Goal: Unclear: Browse casually

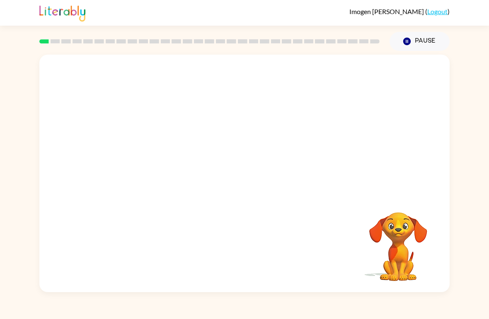
click at [149, 159] on video "Your browser must support playing .mp4 files to use Literably. Please try using…" at bounding box center [244, 125] width 410 height 140
click at [149, 163] on video "Your browser must support playing .mp4 files to use Literably. Please try using…" at bounding box center [244, 125] width 410 height 140
click at [148, 163] on video "Your browser must support playing .mp4 files to use Literably. Please try using…" at bounding box center [244, 125] width 410 height 140
click at [161, 147] on video "Your browser must support playing .mp4 files to use Literably. Please try using…" at bounding box center [244, 125] width 410 height 140
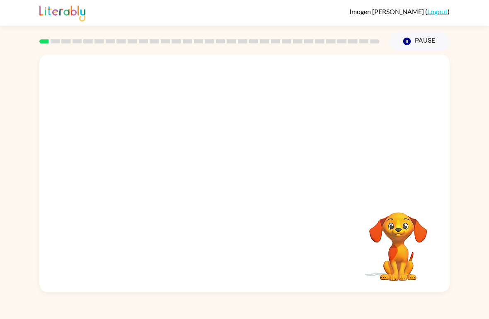
click at [155, 166] on video "Your browser must support playing .mp4 files to use Literably. Please try using…" at bounding box center [244, 125] width 410 height 140
click at [155, 165] on video "Your browser must support playing .mp4 files to use Literably. Please try using…" at bounding box center [244, 125] width 410 height 140
click at [154, 163] on video "Your browser must support playing .mp4 files to use Literably. Please try using…" at bounding box center [244, 125] width 410 height 140
click at [260, 190] on div at bounding box center [244, 178] width 53 height 30
click at [239, 190] on div at bounding box center [244, 178] width 53 height 30
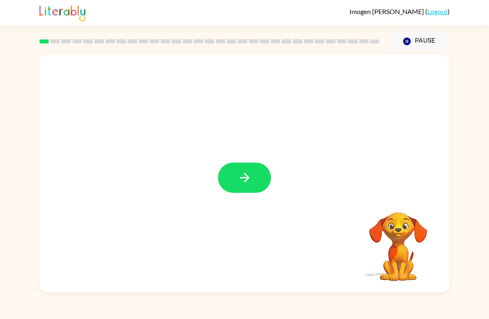
click at [243, 173] on icon "button" at bounding box center [244, 178] width 14 height 14
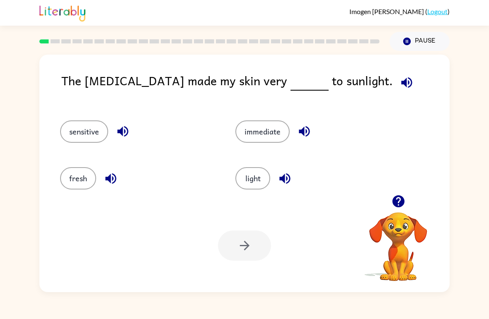
click at [267, 135] on button "immediate" at bounding box center [262, 131] width 54 height 22
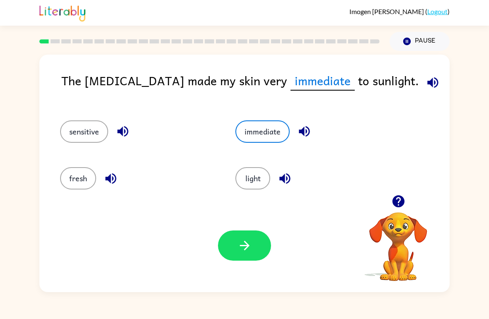
click at [258, 177] on button "light" at bounding box center [252, 178] width 35 height 22
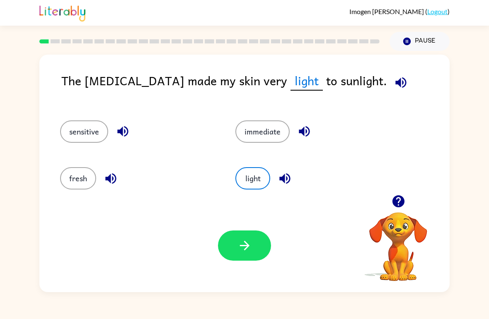
click at [85, 131] on button "sensitive" at bounding box center [84, 131] width 48 height 22
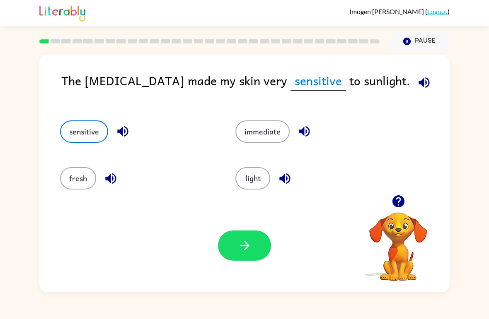
click at [78, 187] on button "fresh" at bounding box center [78, 178] width 36 height 22
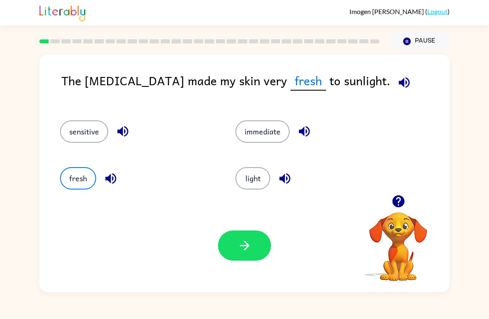
click at [83, 130] on button "sensitive" at bounding box center [84, 131] width 48 height 22
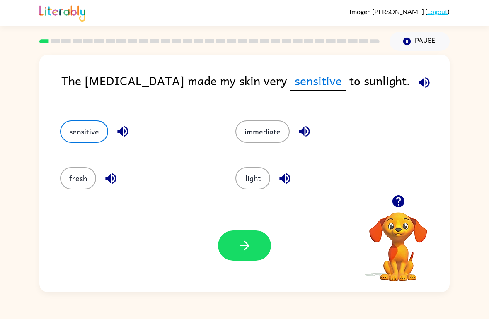
click at [245, 252] on icon "button" at bounding box center [244, 246] width 14 height 14
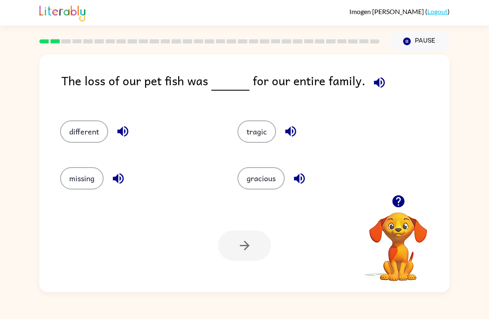
click at [258, 182] on button "gracious" at bounding box center [260, 178] width 47 height 22
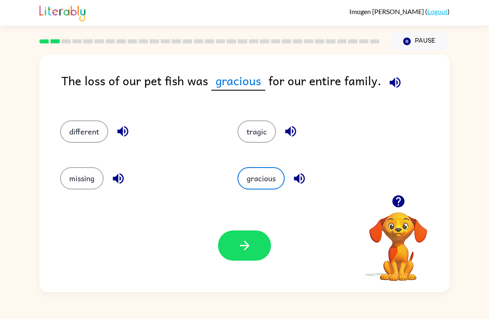
click at [263, 143] on button "tragic" at bounding box center [256, 131] width 39 height 22
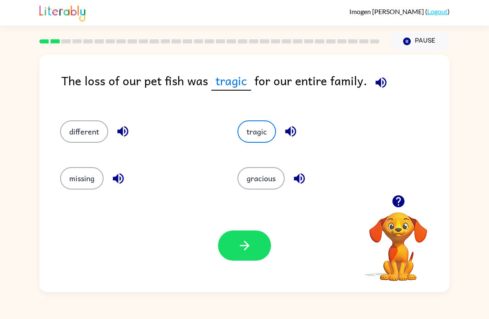
click at [86, 133] on button "different" at bounding box center [84, 131] width 48 height 22
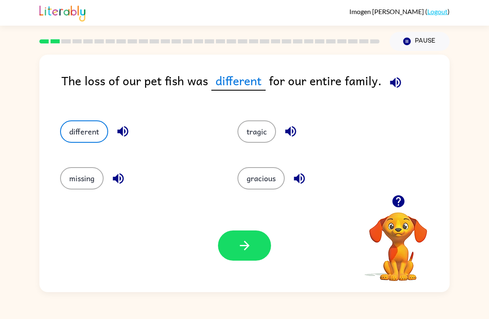
click at [81, 186] on button "missing" at bounding box center [81, 178] width 43 height 22
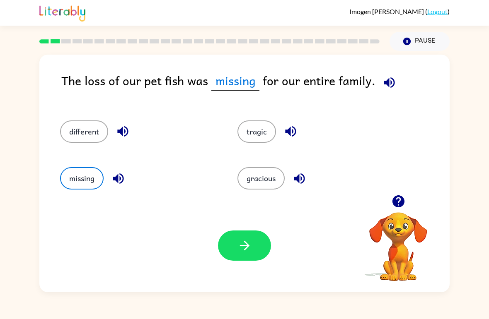
click at [84, 132] on button "different" at bounding box center [84, 131] width 48 height 22
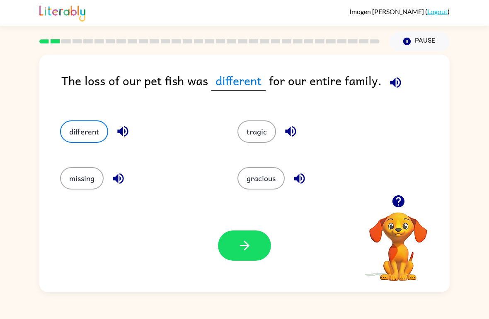
click at [262, 251] on button "button" at bounding box center [244, 246] width 53 height 30
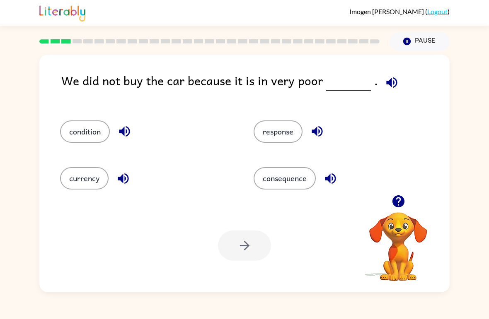
click at [93, 134] on button "condition" at bounding box center [85, 131] width 50 height 22
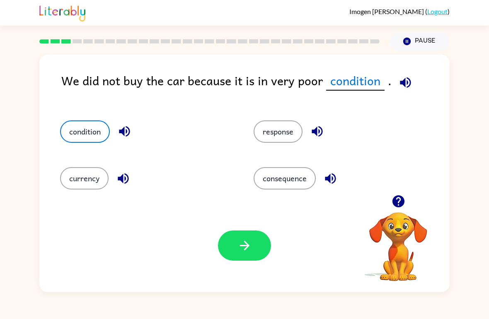
click at [241, 237] on button "button" at bounding box center [244, 246] width 53 height 30
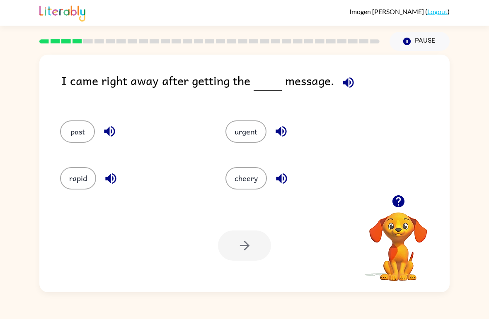
click at [244, 135] on button "urgent" at bounding box center [245, 131] width 41 height 22
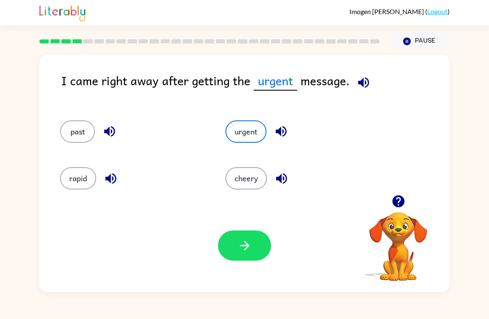
click at [246, 255] on button "button" at bounding box center [244, 246] width 53 height 30
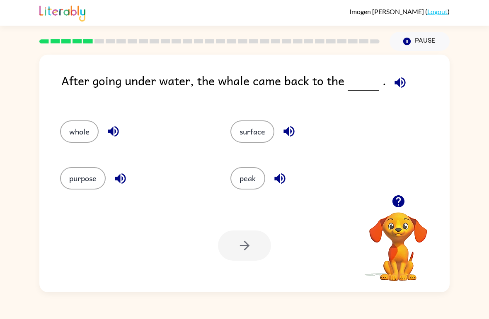
click at [249, 136] on button "surface" at bounding box center [252, 131] width 44 height 22
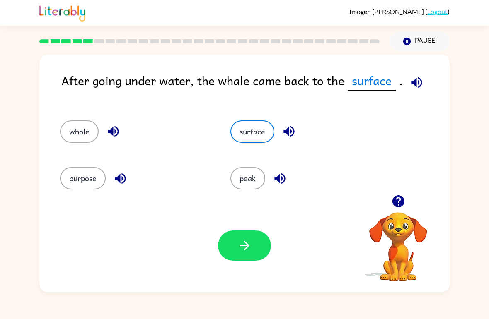
click at [235, 261] on button "button" at bounding box center [244, 246] width 53 height 30
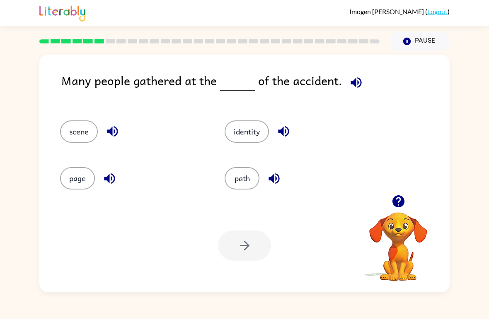
click at [239, 178] on button "path" at bounding box center [241, 178] width 35 height 22
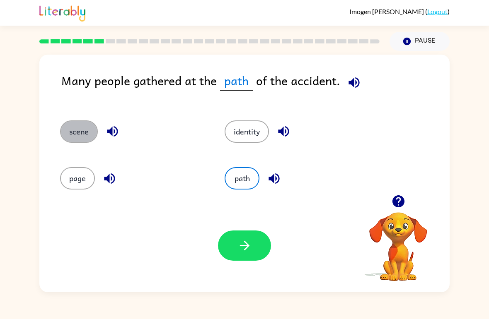
click at [75, 132] on button "scene" at bounding box center [79, 131] width 38 height 22
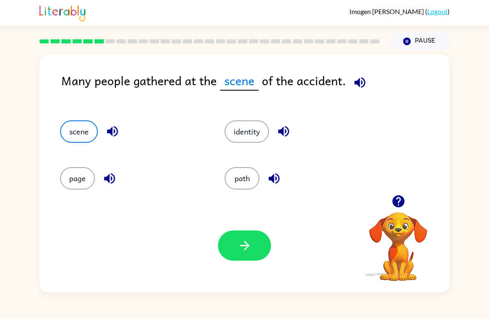
click at [261, 135] on button "identity" at bounding box center [246, 131] width 44 height 22
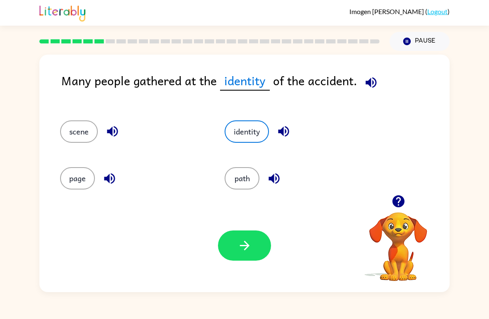
click at [73, 184] on button "page" at bounding box center [77, 178] width 35 height 22
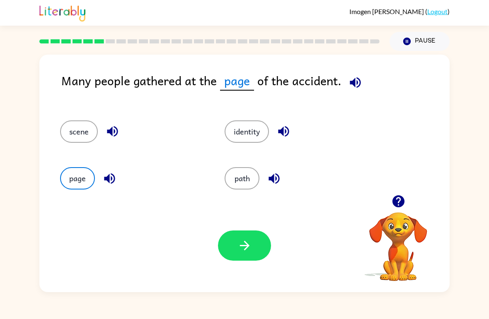
click at [89, 124] on button "scene" at bounding box center [79, 131] width 38 height 22
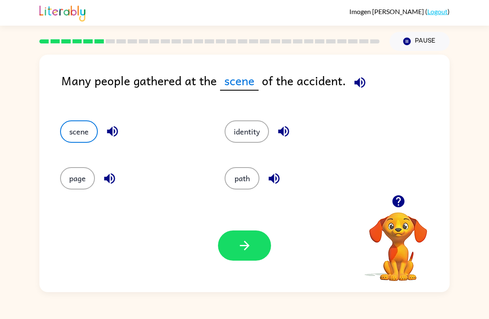
click at [238, 261] on button "button" at bounding box center [244, 246] width 53 height 30
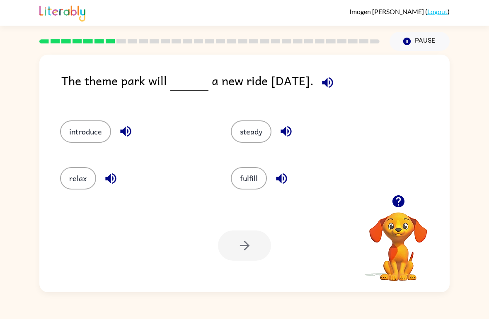
click at [87, 130] on button "introduce" at bounding box center [85, 131] width 51 height 22
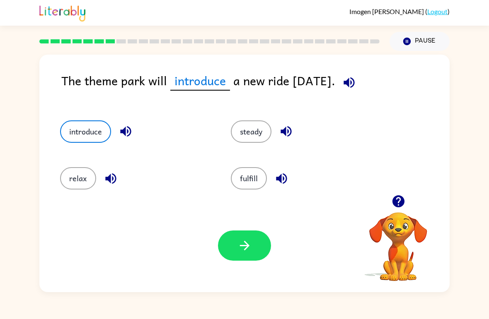
click at [248, 255] on button "button" at bounding box center [244, 246] width 53 height 30
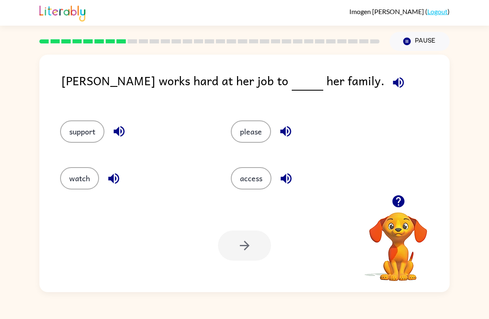
click at [83, 135] on button "support" at bounding box center [82, 131] width 44 height 22
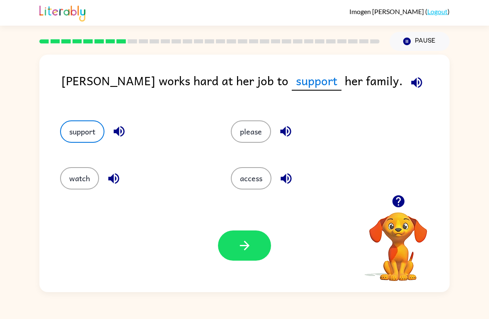
click at [244, 255] on button "button" at bounding box center [244, 246] width 53 height 30
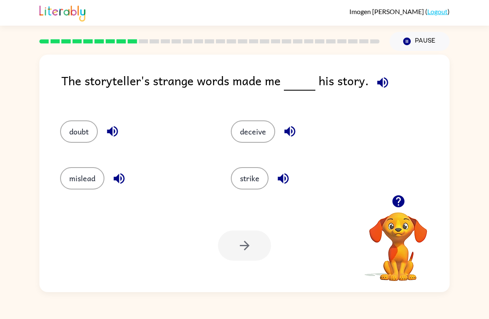
click at [87, 132] on button "doubt" at bounding box center [79, 131] width 38 height 22
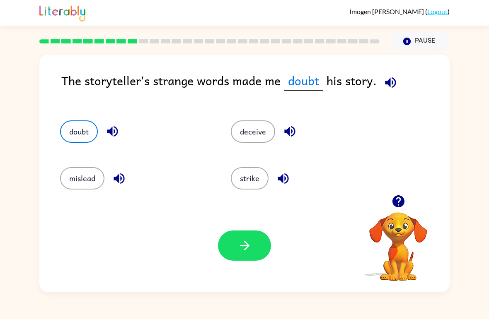
click at [256, 244] on button "button" at bounding box center [244, 246] width 53 height 30
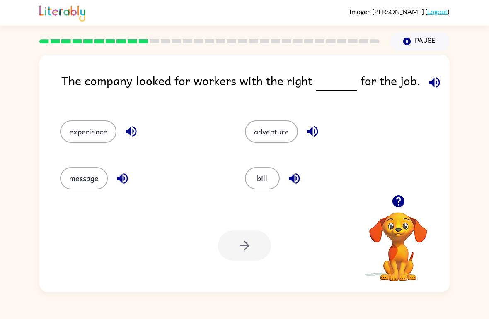
click at [90, 126] on button "experience" at bounding box center [88, 131] width 56 height 22
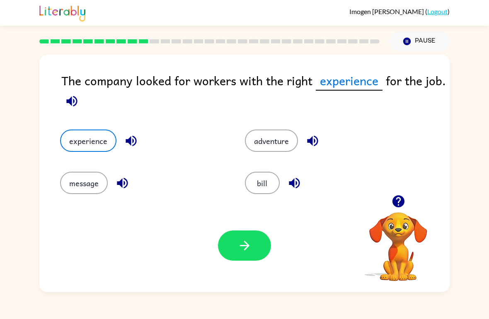
click at [245, 251] on icon "button" at bounding box center [244, 246] width 14 height 14
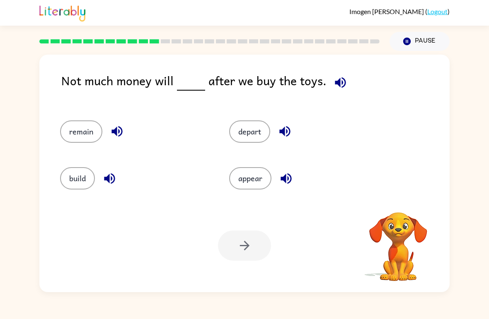
click at [93, 130] on button "remain" at bounding box center [81, 131] width 42 height 22
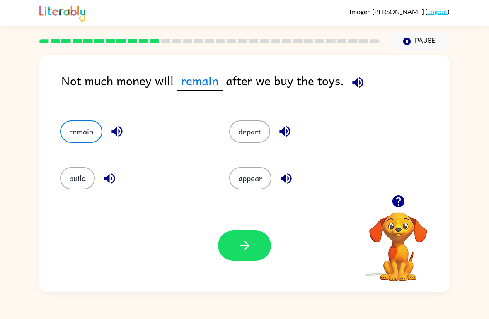
click at [244, 258] on button "button" at bounding box center [244, 246] width 53 height 30
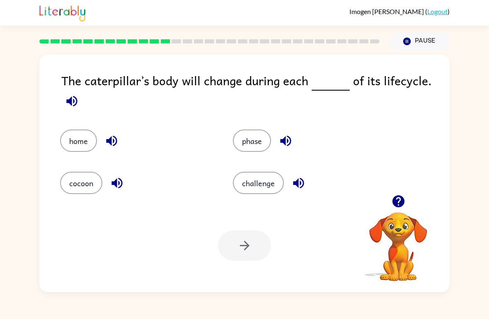
click at [247, 152] on button "phase" at bounding box center [252, 141] width 38 height 22
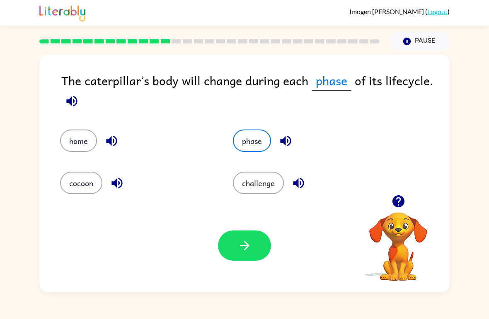
click at [228, 251] on button "button" at bounding box center [244, 246] width 53 height 30
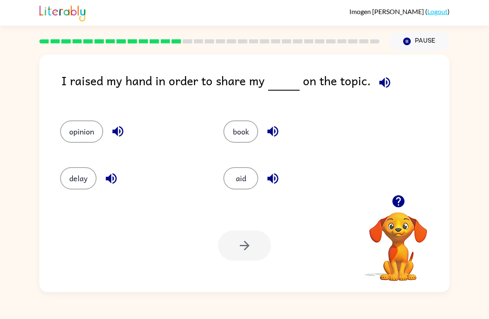
click at [82, 128] on button "opinion" at bounding box center [81, 131] width 43 height 22
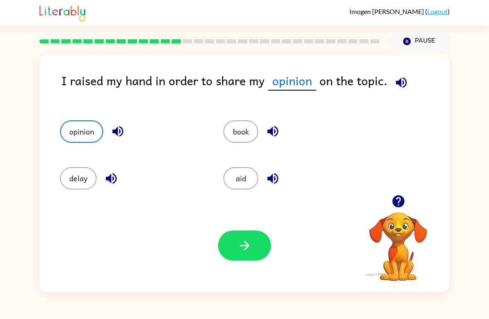
click at [238, 250] on icon "button" at bounding box center [244, 246] width 14 height 14
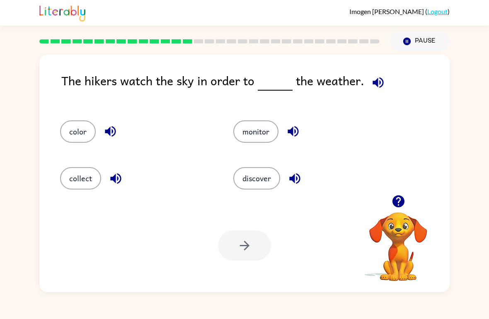
click at [249, 127] on button "monitor" at bounding box center [255, 131] width 45 height 22
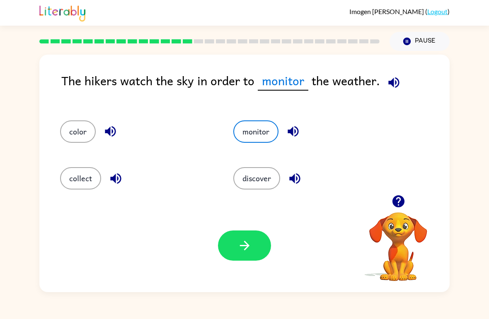
click at [254, 173] on button "discover" at bounding box center [256, 178] width 47 height 22
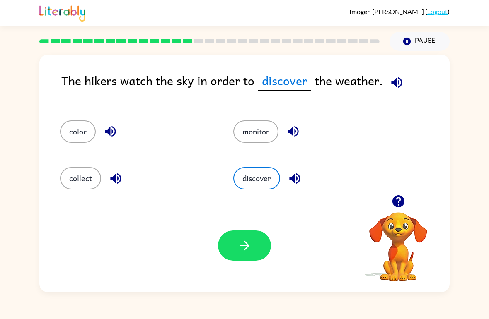
click at [243, 249] on icon "button" at bounding box center [244, 246] width 14 height 14
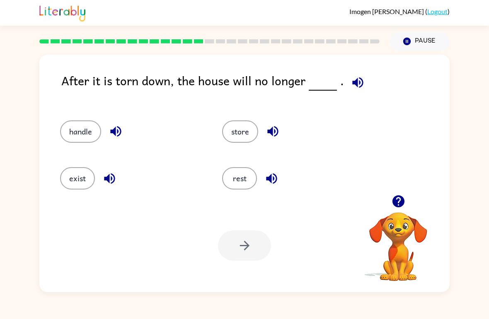
click at [77, 183] on button "exist" at bounding box center [77, 178] width 35 height 22
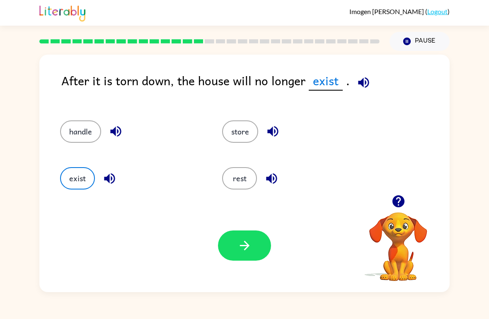
click at [250, 243] on icon "button" at bounding box center [244, 246] width 14 height 14
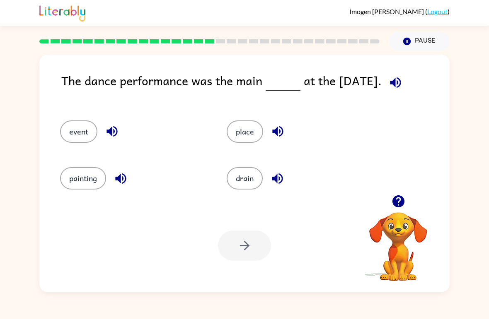
click at [78, 128] on button "event" at bounding box center [78, 131] width 37 height 22
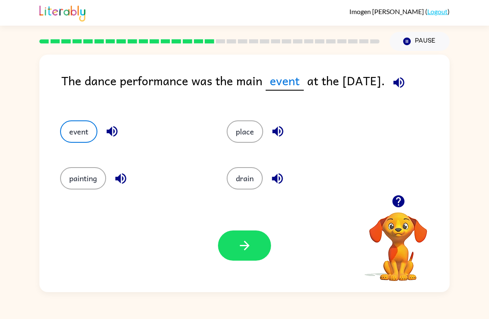
click at [234, 252] on button "button" at bounding box center [244, 246] width 53 height 30
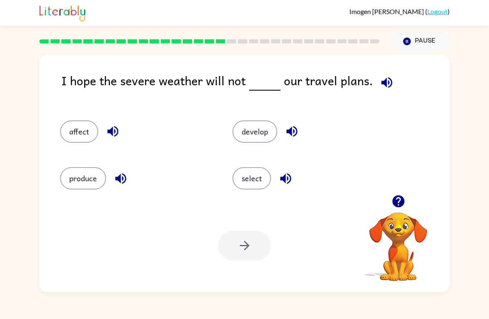
click at [76, 130] on button "affect" at bounding box center [79, 131] width 38 height 22
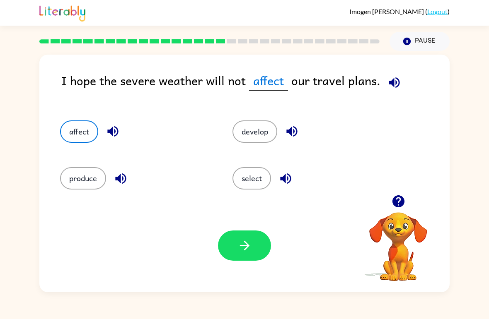
click at [241, 253] on icon "button" at bounding box center [244, 246] width 14 height 14
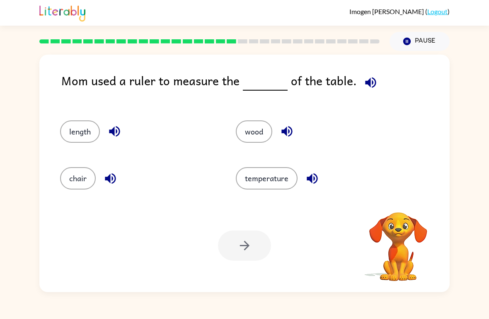
click at [71, 125] on button "length" at bounding box center [80, 131] width 40 height 22
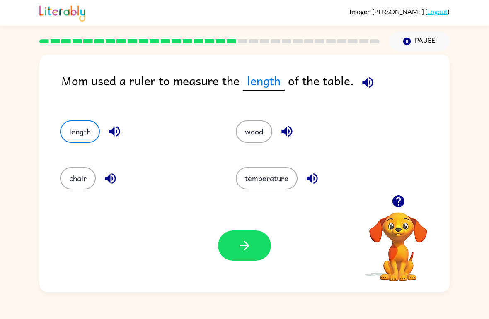
click at [246, 245] on icon "button" at bounding box center [244, 246] width 14 height 14
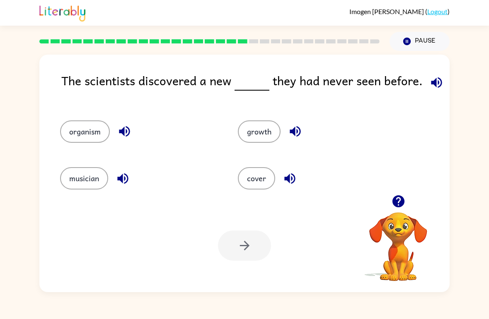
click at [84, 130] on button "organism" at bounding box center [85, 131] width 50 height 22
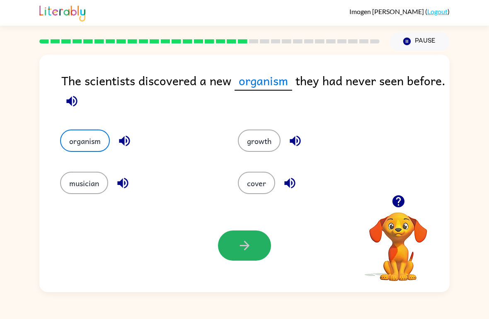
click at [250, 245] on icon "button" at bounding box center [244, 246] width 14 height 14
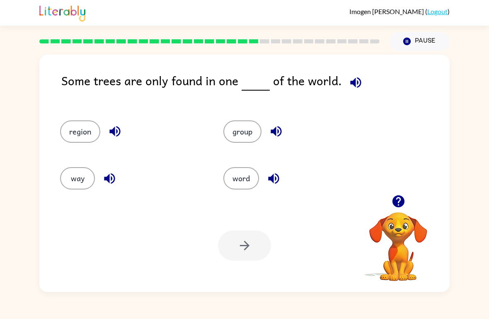
click at [239, 142] on button "group" at bounding box center [242, 131] width 38 height 22
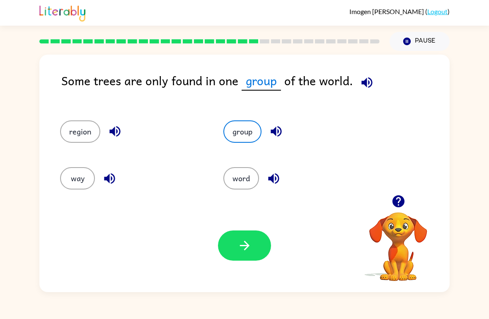
click at [81, 133] on button "region" at bounding box center [80, 131] width 40 height 22
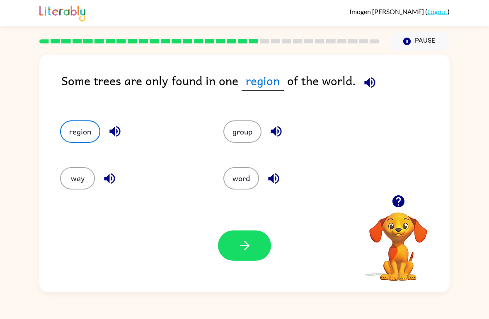
click at [244, 241] on icon "button" at bounding box center [244, 246] width 14 height 14
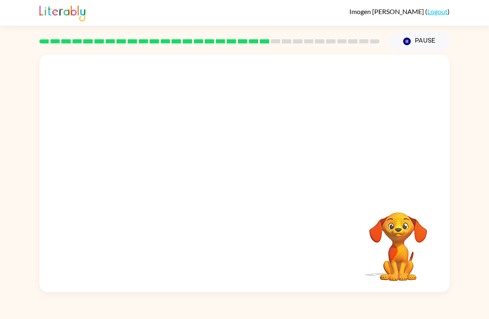
click at [157, 169] on video "Your browser must support playing .mp4 files to use Literably. Please try using…" at bounding box center [244, 125] width 410 height 140
click at [252, 174] on div at bounding box center [244, 178] width 53 height 30
click at [250, 179] on icon "button" at bounding box center [244, 178] width 14 height 14
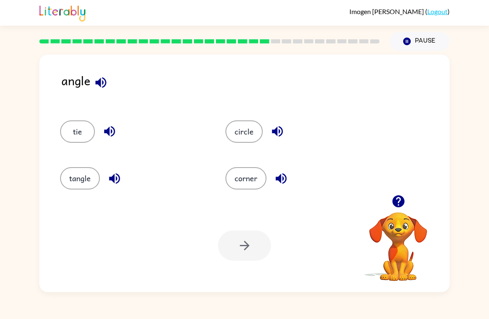
click at [231, 188] on button "corner" at bounding box center [245, 178] width 41 height 22
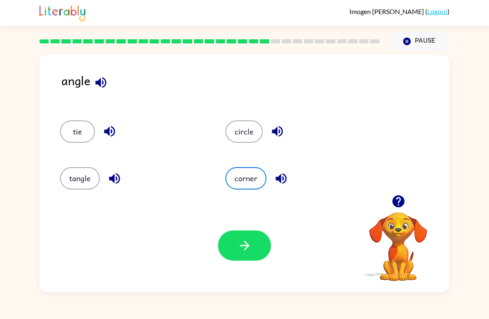
click at [237, 254] on button "button" at bounding box center [244, 246] width 53 height 30
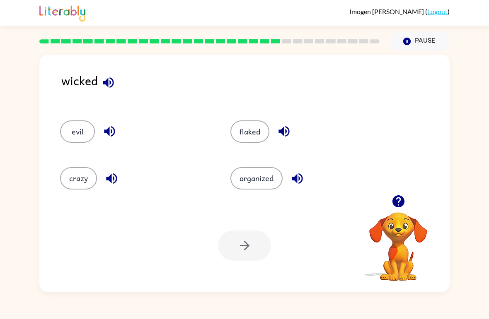
click at [80, 137] on button "evil" at bounding box center [77, 131] width 35 height 22
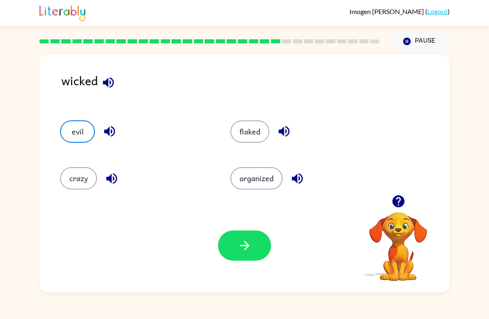
click at [238, 248] on icon "button" at bounding box center [244, 246] width 14 height 14
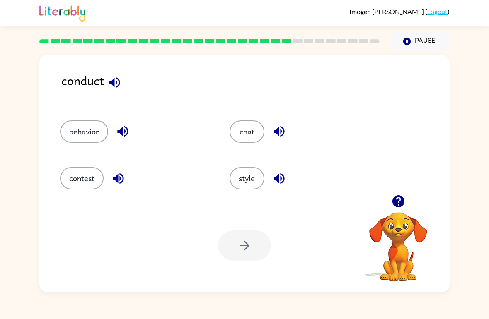
click at [81, 127] on button "behavior" at bounding box center [84, 131] width 48 height 22
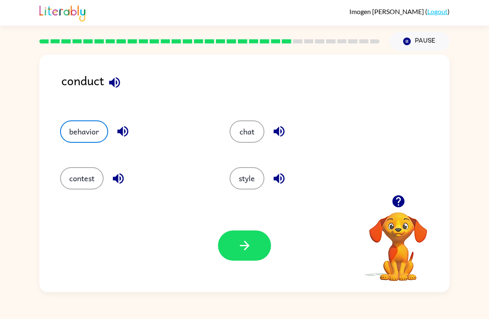
click at [239, 232] on button "button" at bounding box center [244, 246] width 53 height 30
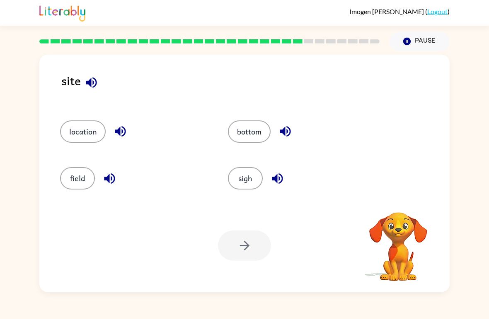
click at [74, 135] on button "location" at bounding box center [83, 131] width 46 height 22
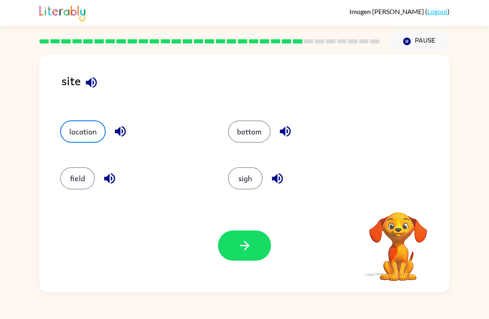
click at [243, 245] on icon "button" at bounding box center [244, 246] width 14 height 14
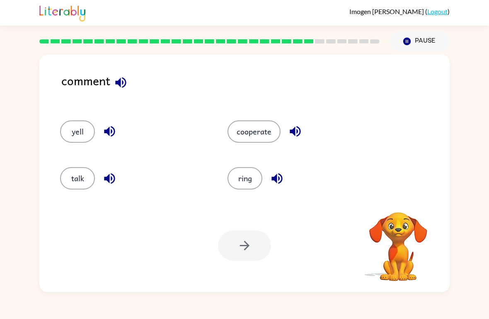
click at [65, 183] on button "talk" at bounding box center [77, 178] width 35 height 22
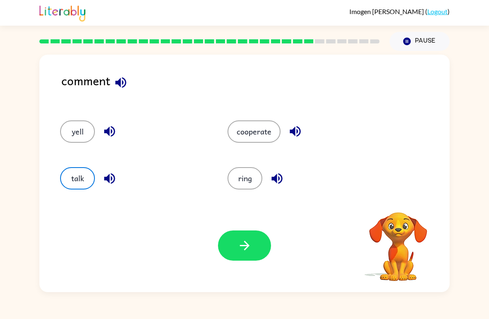
click at [239, 256] on button "button" at bounding box center [244, 246] width 53 height 30
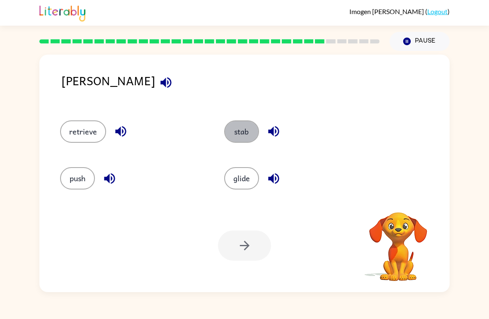
click at [235, 122] on button "stab" at bounding box center [241, 131] width 35 height 22
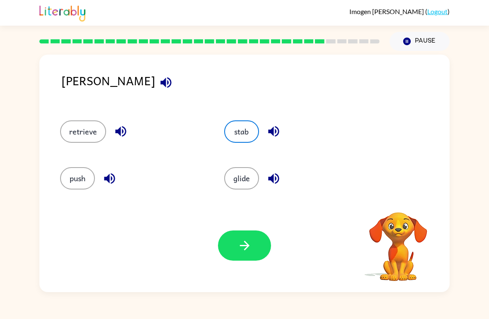
click at [248, 260] on button "button" at bounding box center [244, 246] width 53 height 30
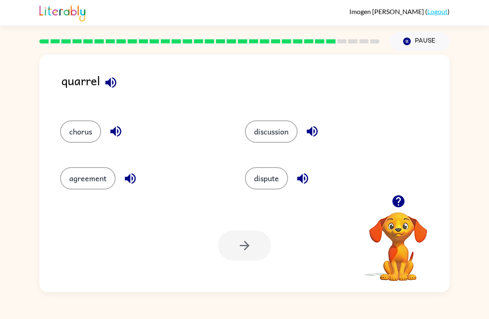
click at [268, 172] on button "dispute" at bounding box center [266, 178] width 43 height 22
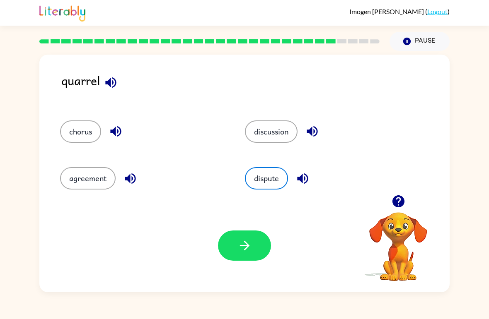
click at [237, 241] on icon "button" at bounding box center [244, 246] width 14 height 14
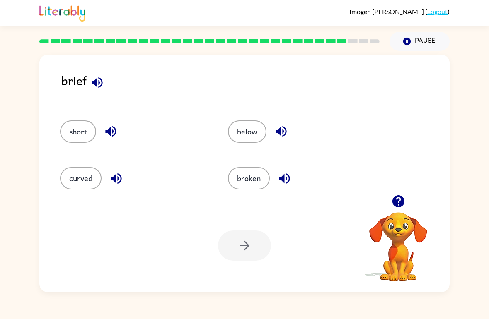
click at [78, 132] on button "short" at bounding box center [78, 131] width 36 height 22
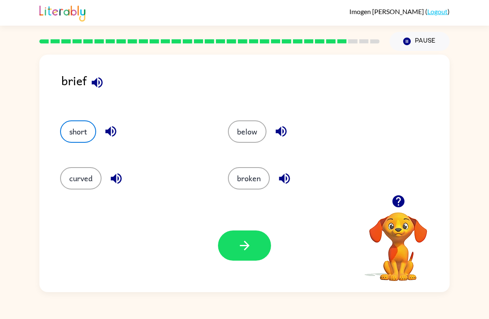
click at [253, 240] on button "button" at bounding box center [244, 246] width 53 height 30
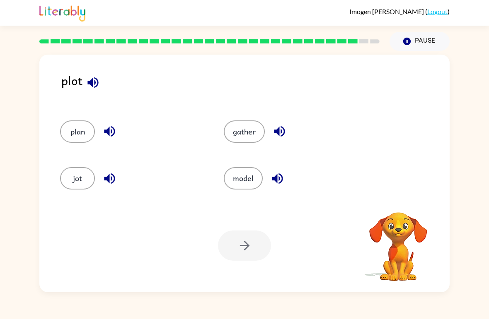
click at [79, 133] on button "plan" at bounding box center [77, 131] width 35 height 22
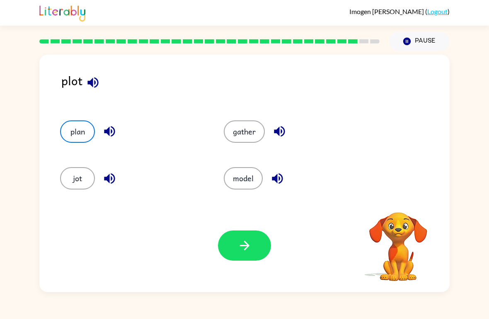
click at [251, 240] on icon "button" at bounding box center [244, 246] width 14 height 14
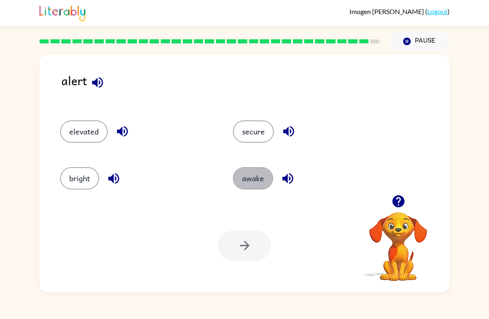
click at [249, 176] on button "awake" at bounding box center [253, 178] width 40 height 22
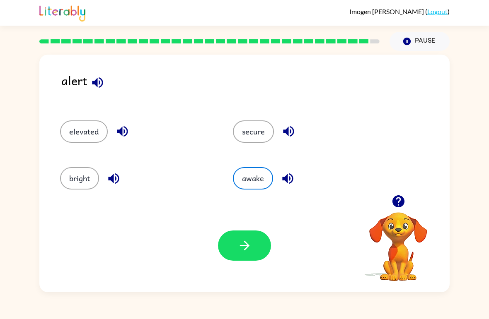
click at [251, 134] on button "secure" at bounding box center [253, 131] width 41 height 22
click at [89, 142] on button "elevated" at bounding box center [84, 131] width 48 height 22
click at [81, 185] on button "bright" at bounding box center [79, 178] width 39 height 22
click at [250, 181] on button "awake" at bounding box center [253, 178] width 40 height 22
click at [236, 245] on button "button" at bounding box center [244, 246] width 53 height 30
